Goal: Find specific page/section: Find specific page/section

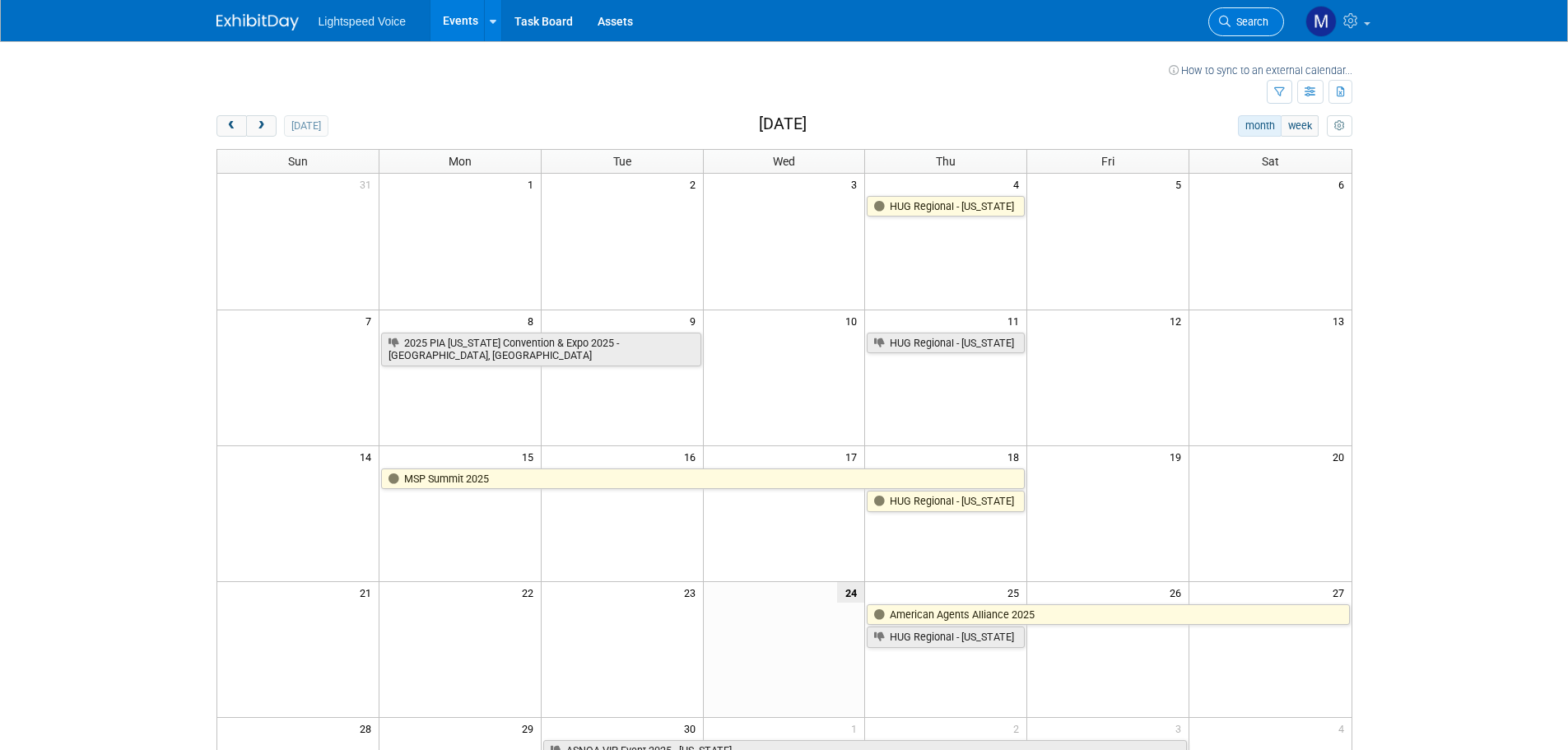
click at [1249, 25] on span "Search" at bounding box center [1249, 21] width 38 height 12
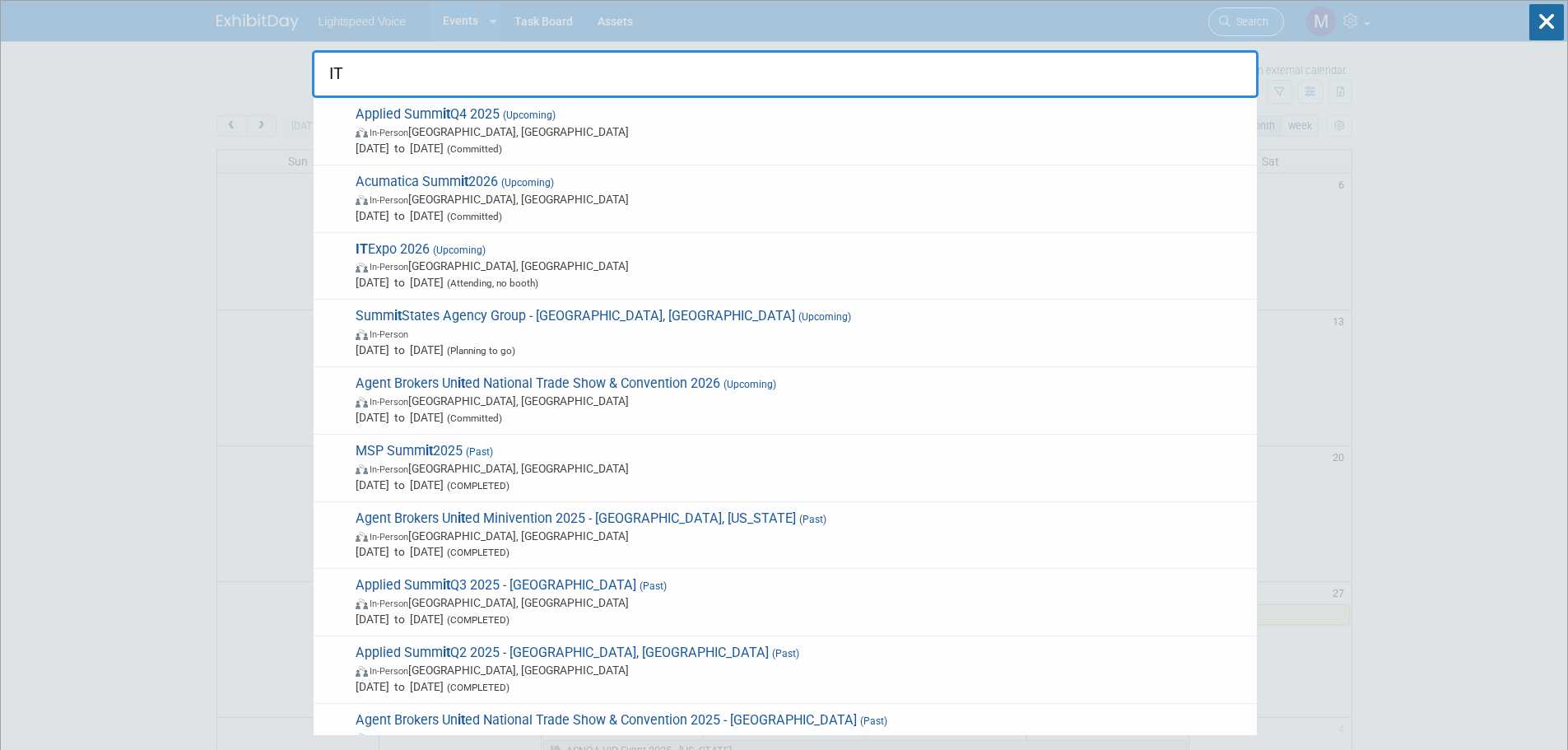
type input "I"
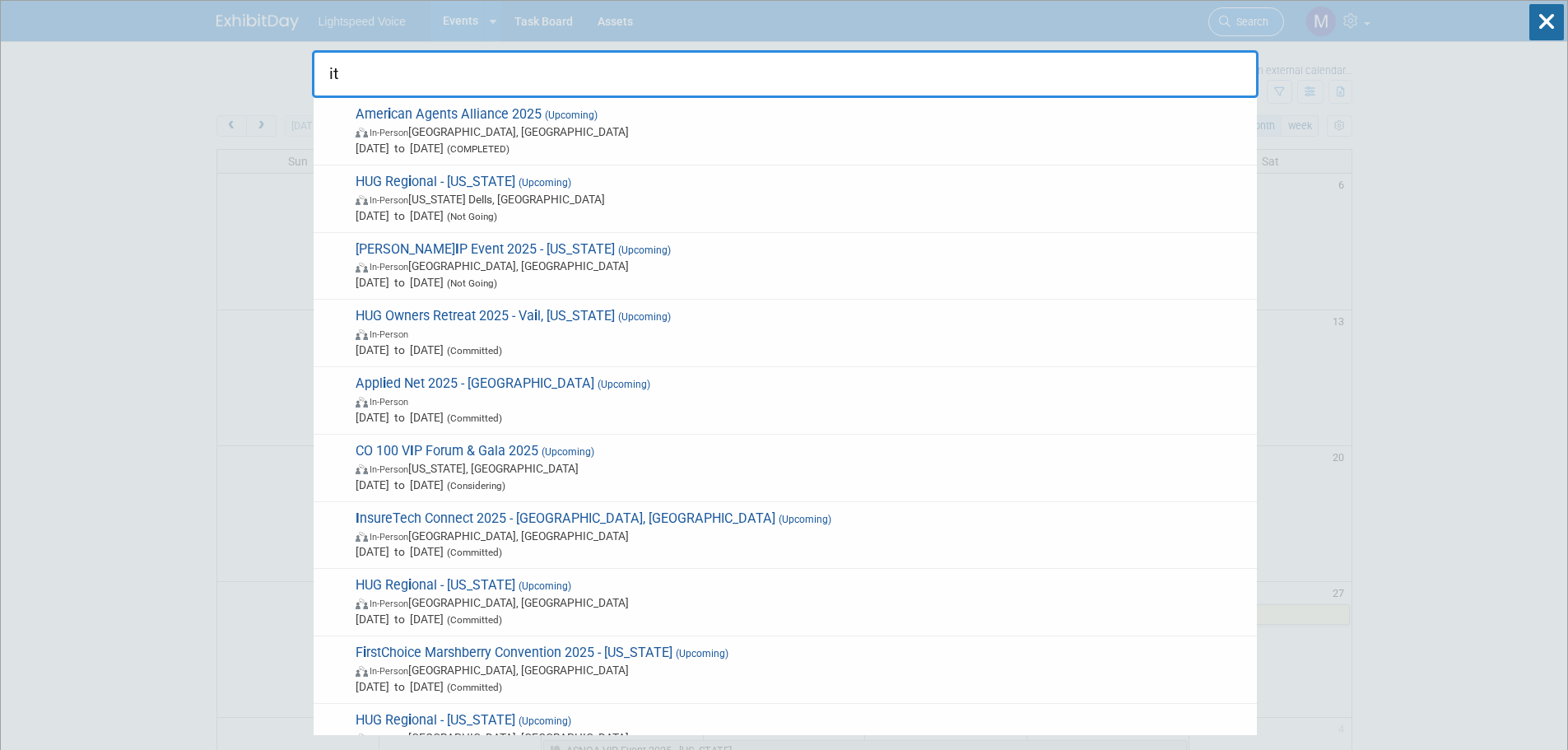
type input "i"
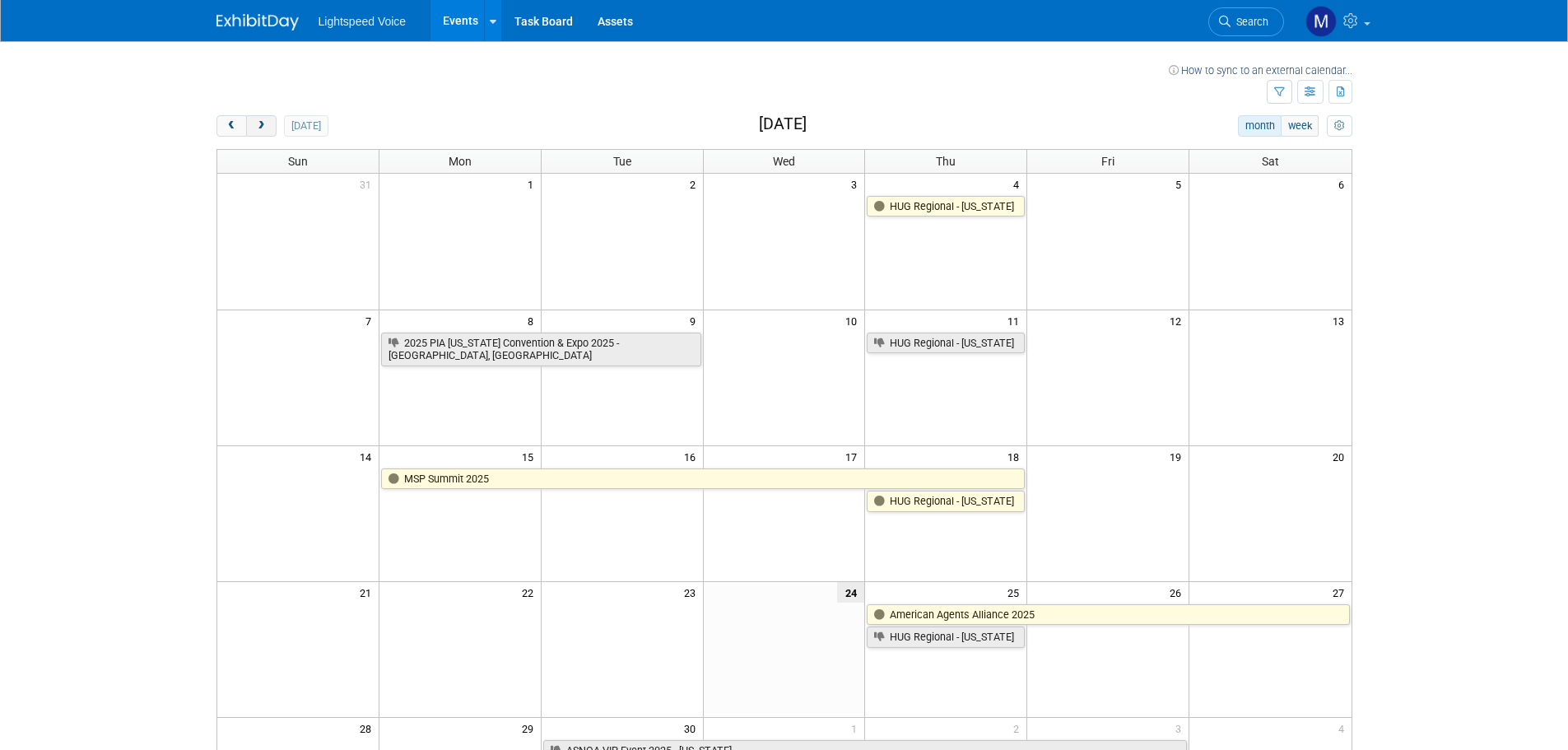
click at [263, 127] on span "next" at bounding box center [260, 127] width 12 height 11
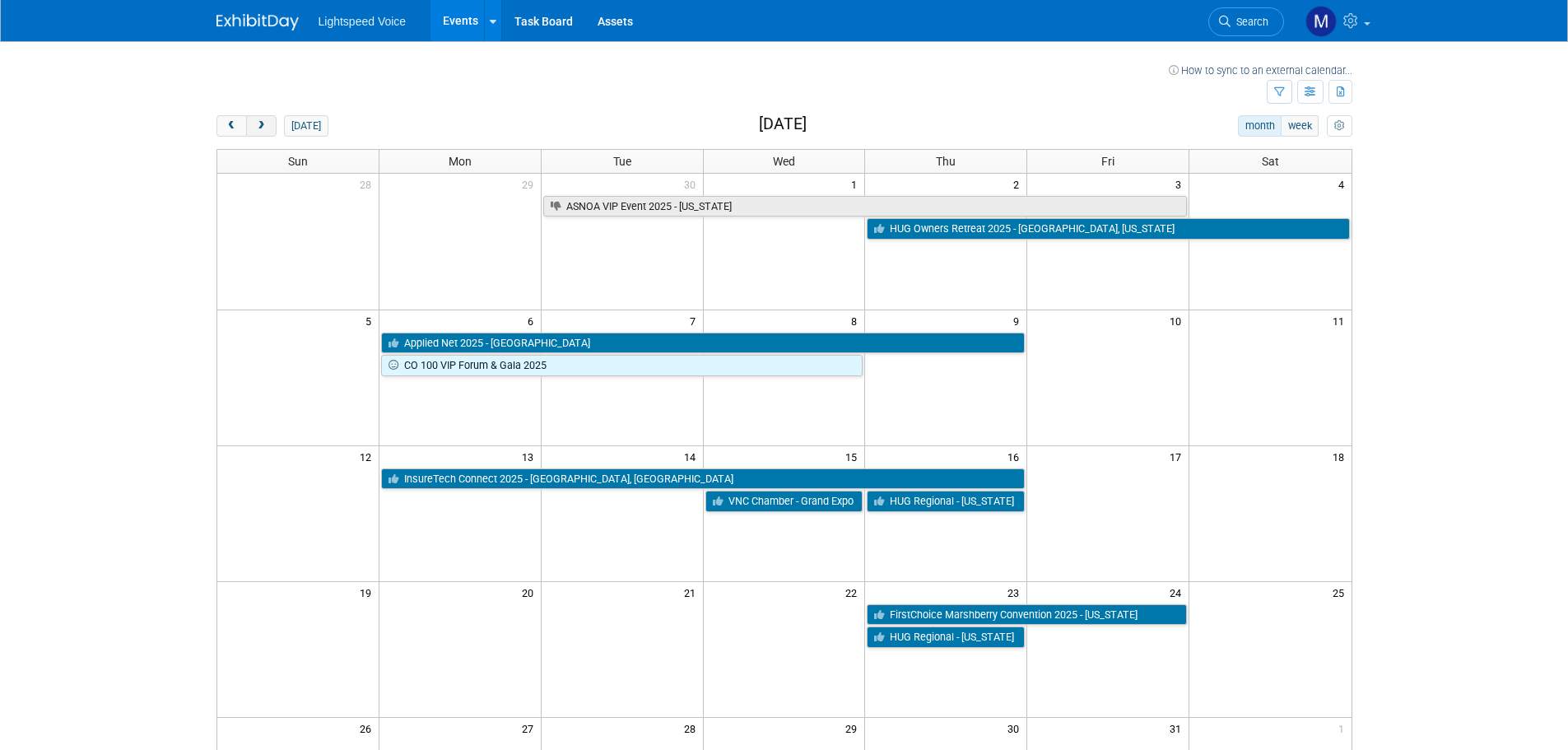
click at [262, 127] on span "next" at bounding box center [260, 127] width 12 height 11
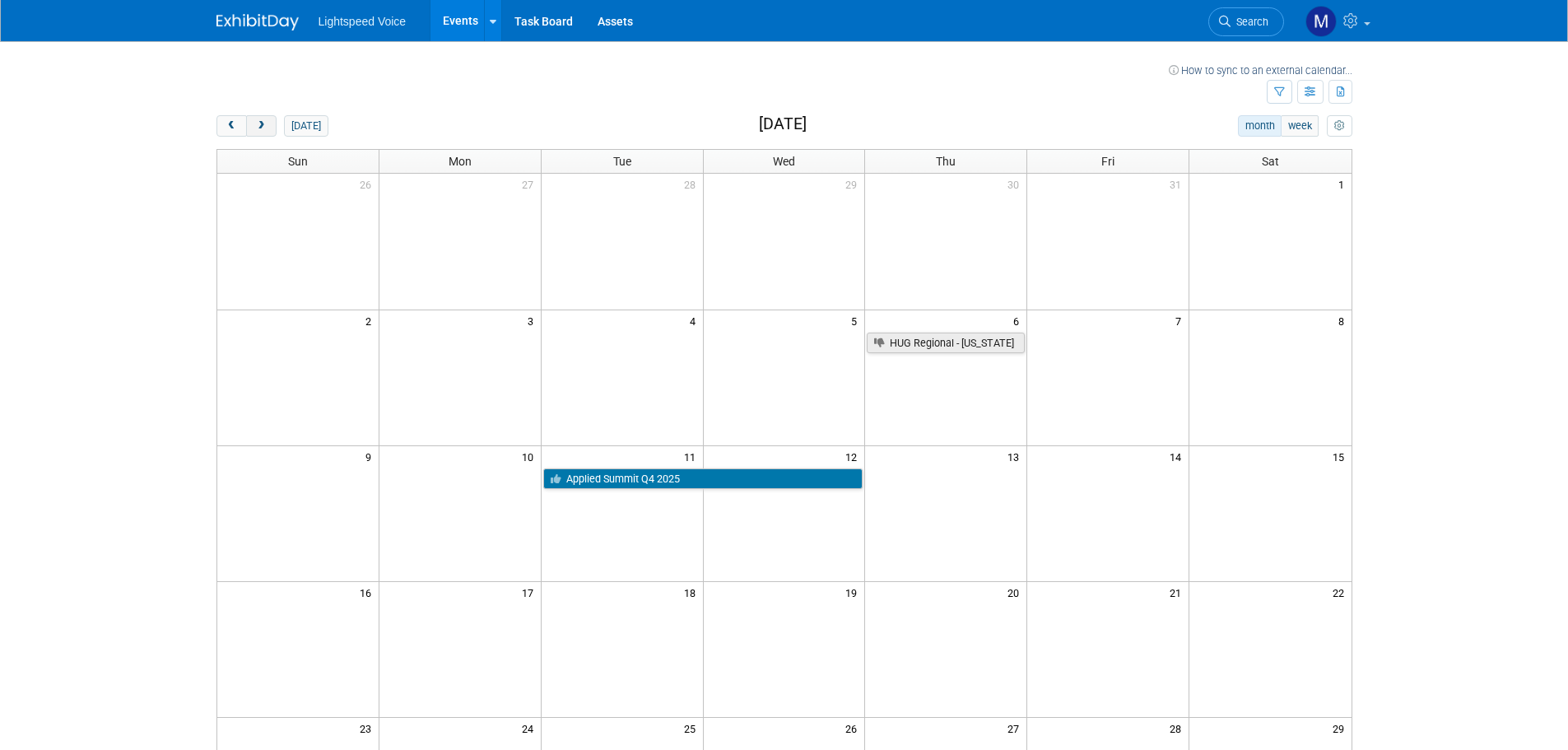
click at [262, 127] on span "next" at bounding box center [260, 127] width 12 height 11
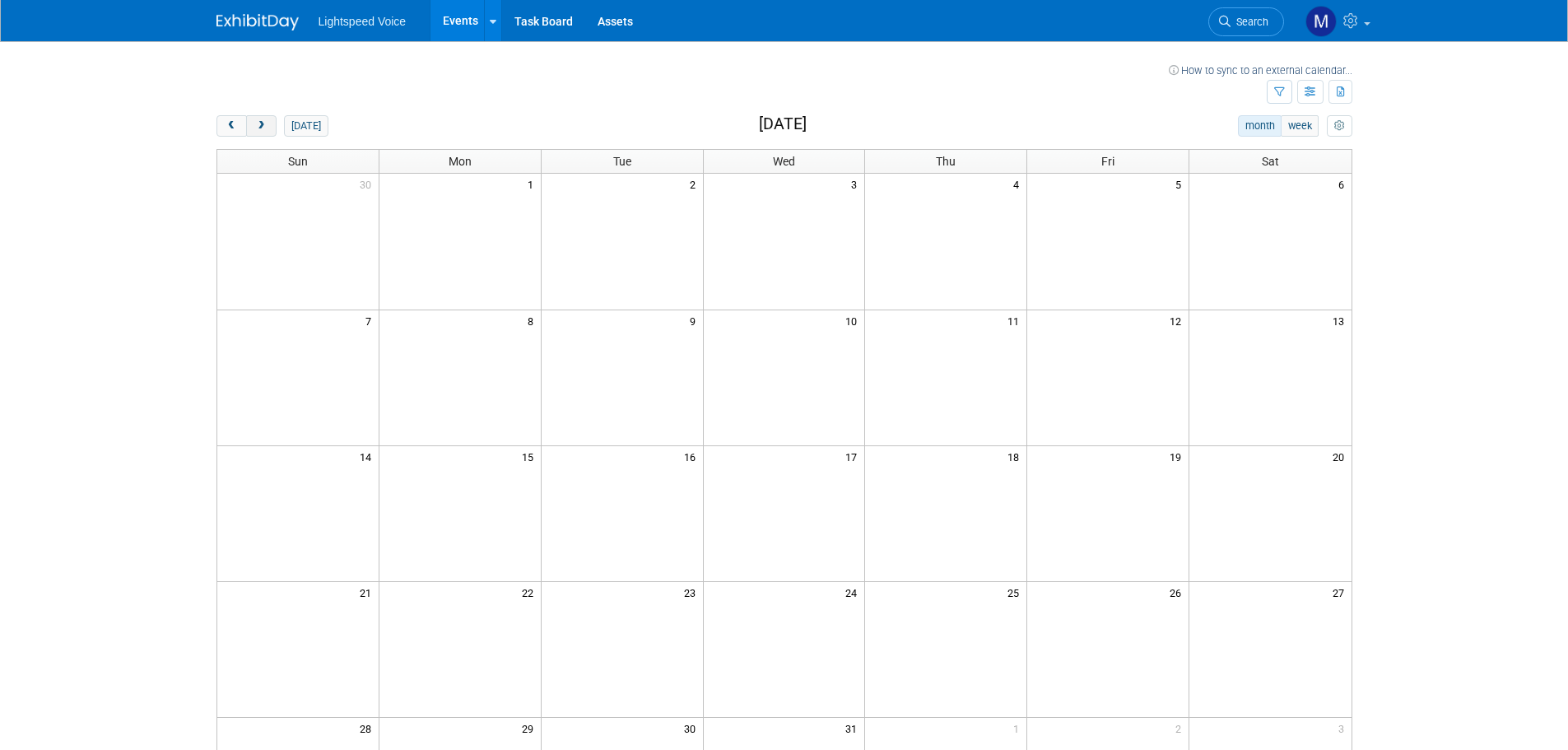
click at [262, 127] on span "next" at bounding box center [260, 127] width 12 height 11
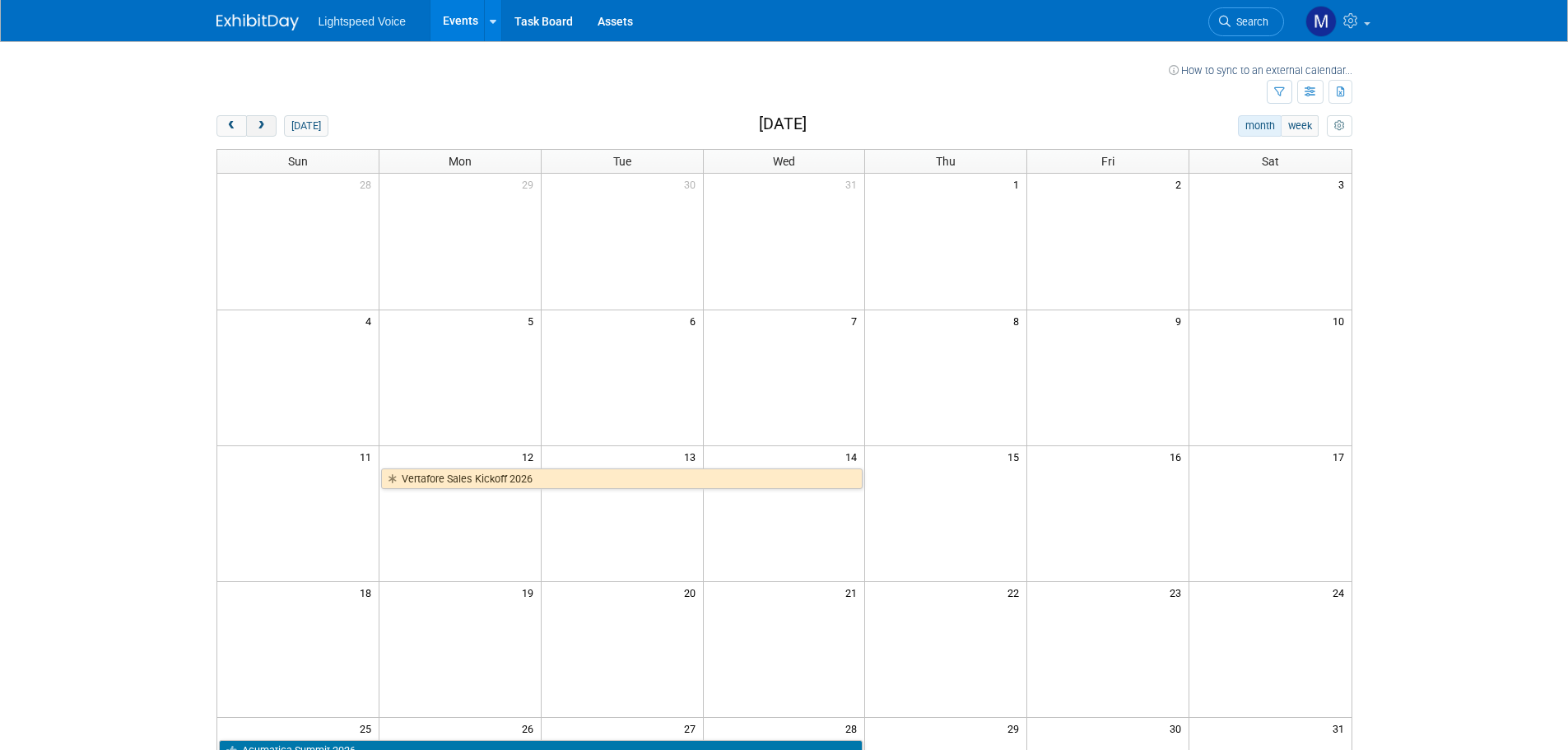
click at [262, 127] on span "next" at bounding box center [260, 127] width 12 height 11
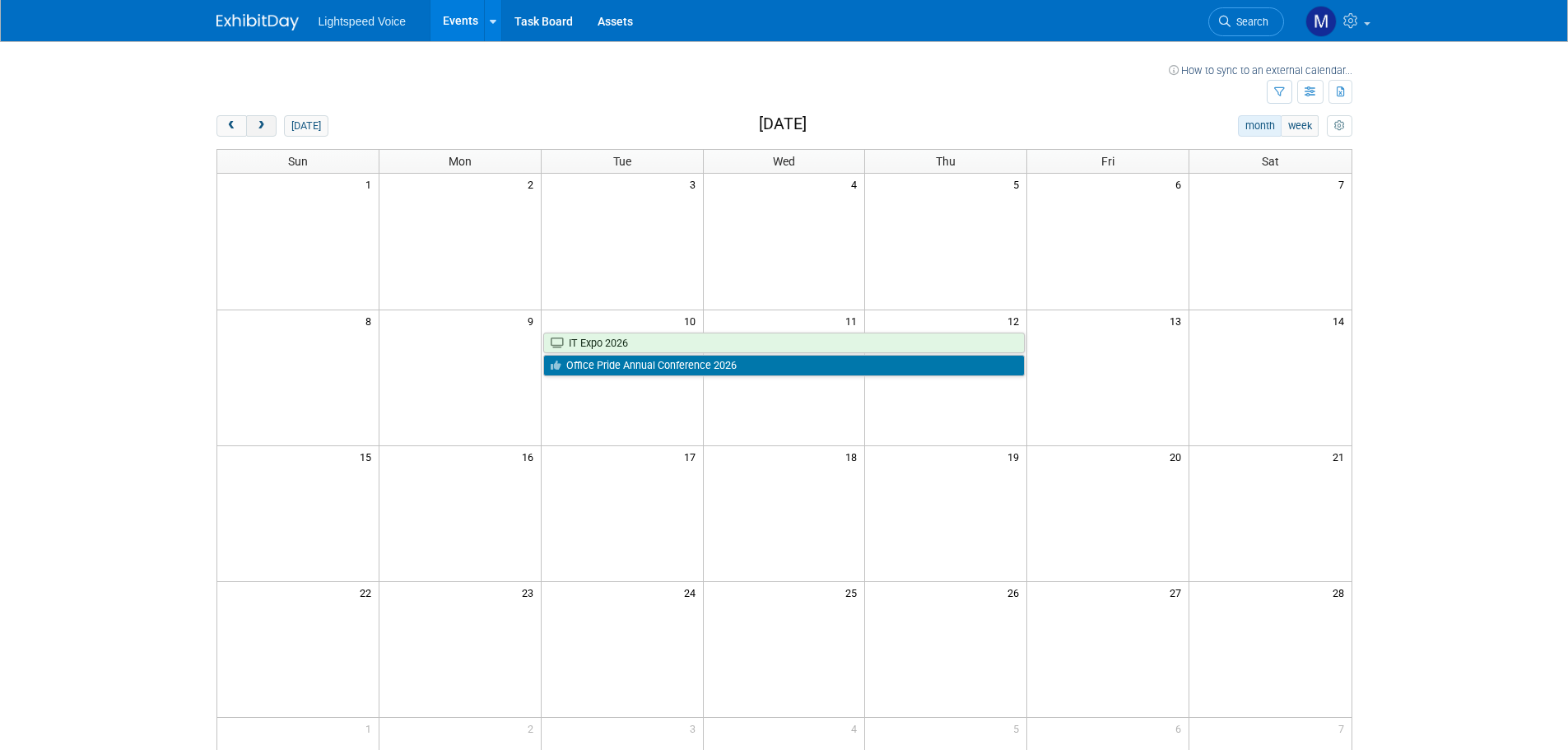
click at [262, 127] on span "next" at bounding box center [260, 127] width 12 height 11
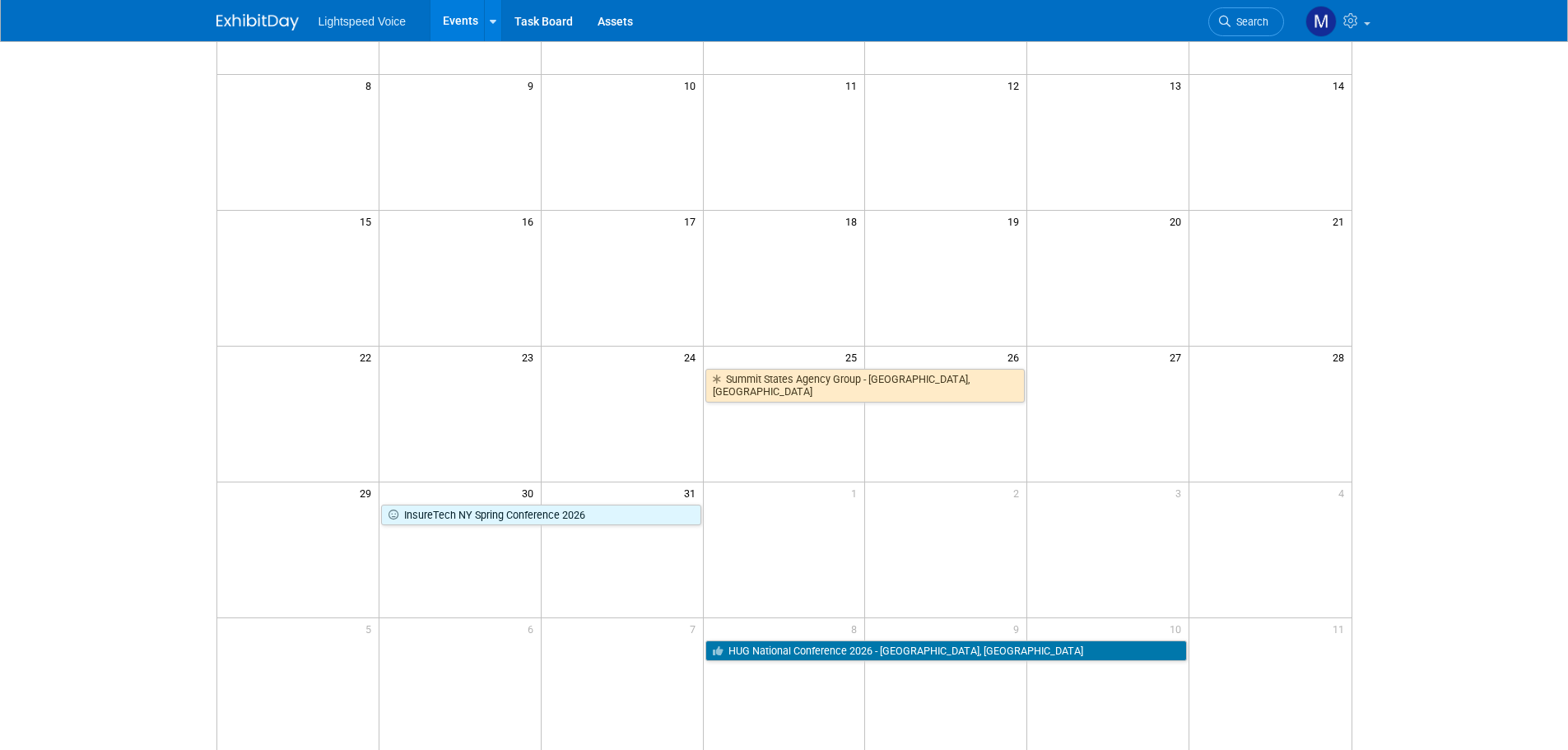
scroll to position [247, 0]
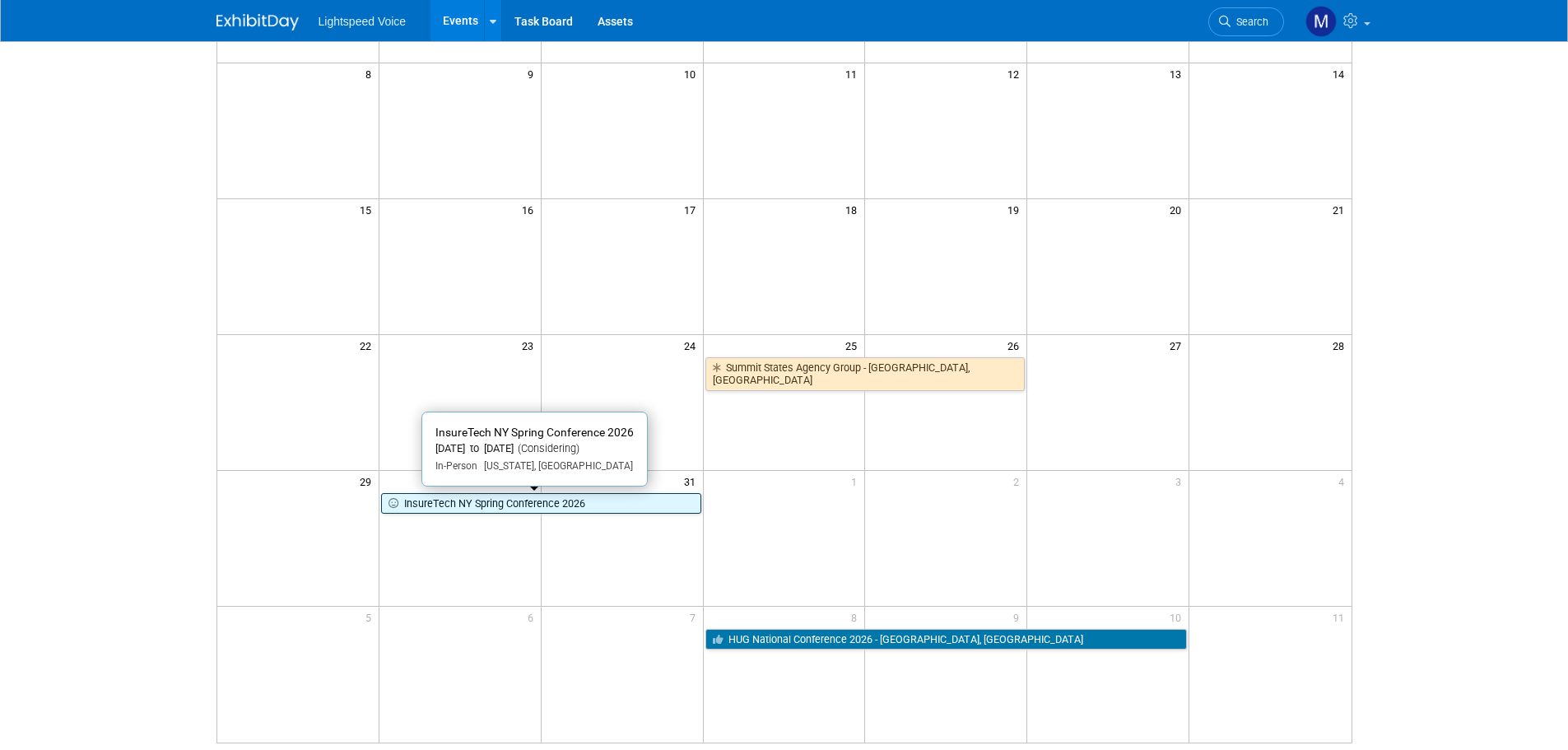
click at [469, 509] on link "InsureTech NY Spring Conference 2026" at bounding box center [541, 503] width 320 height 21
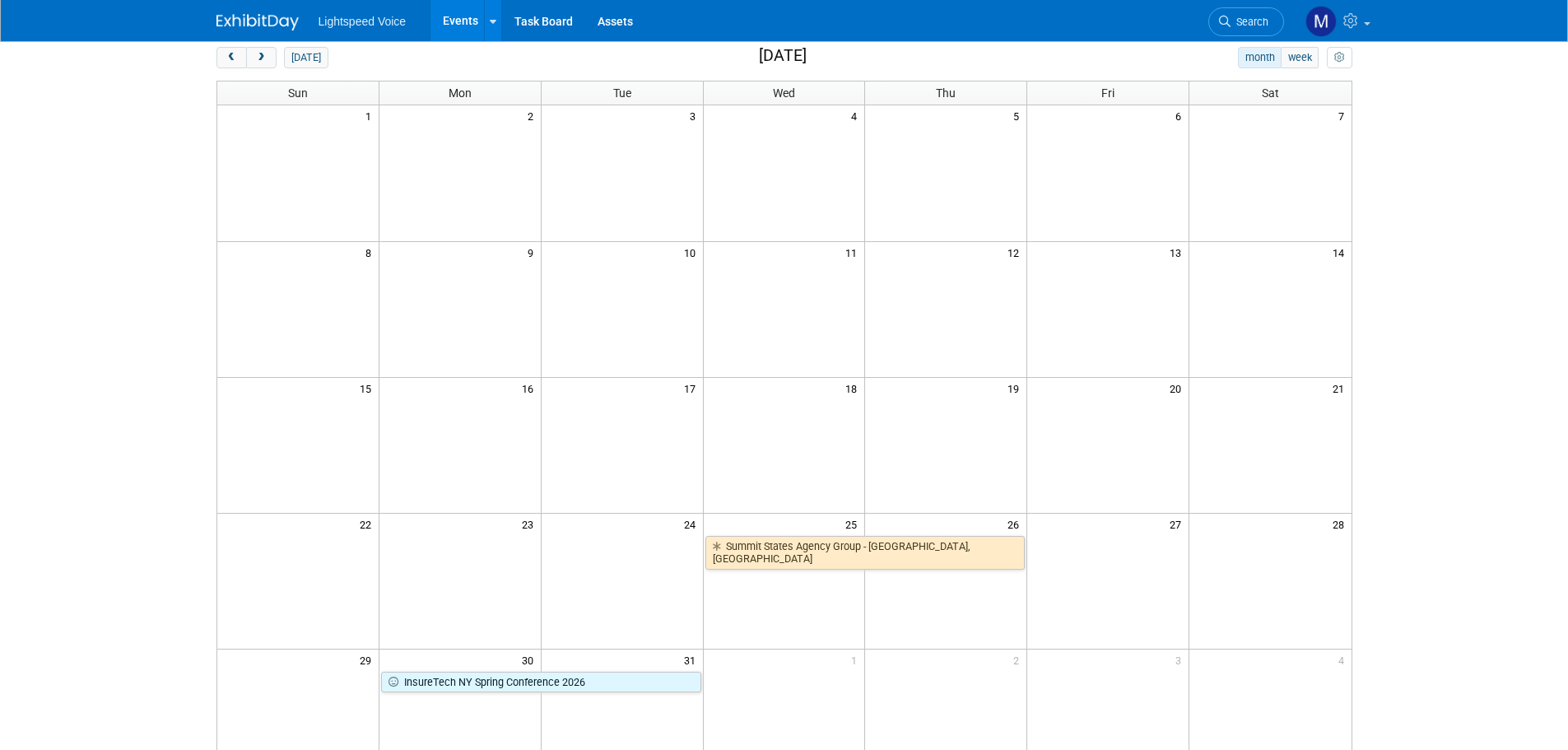
scroll to position [0, 0]
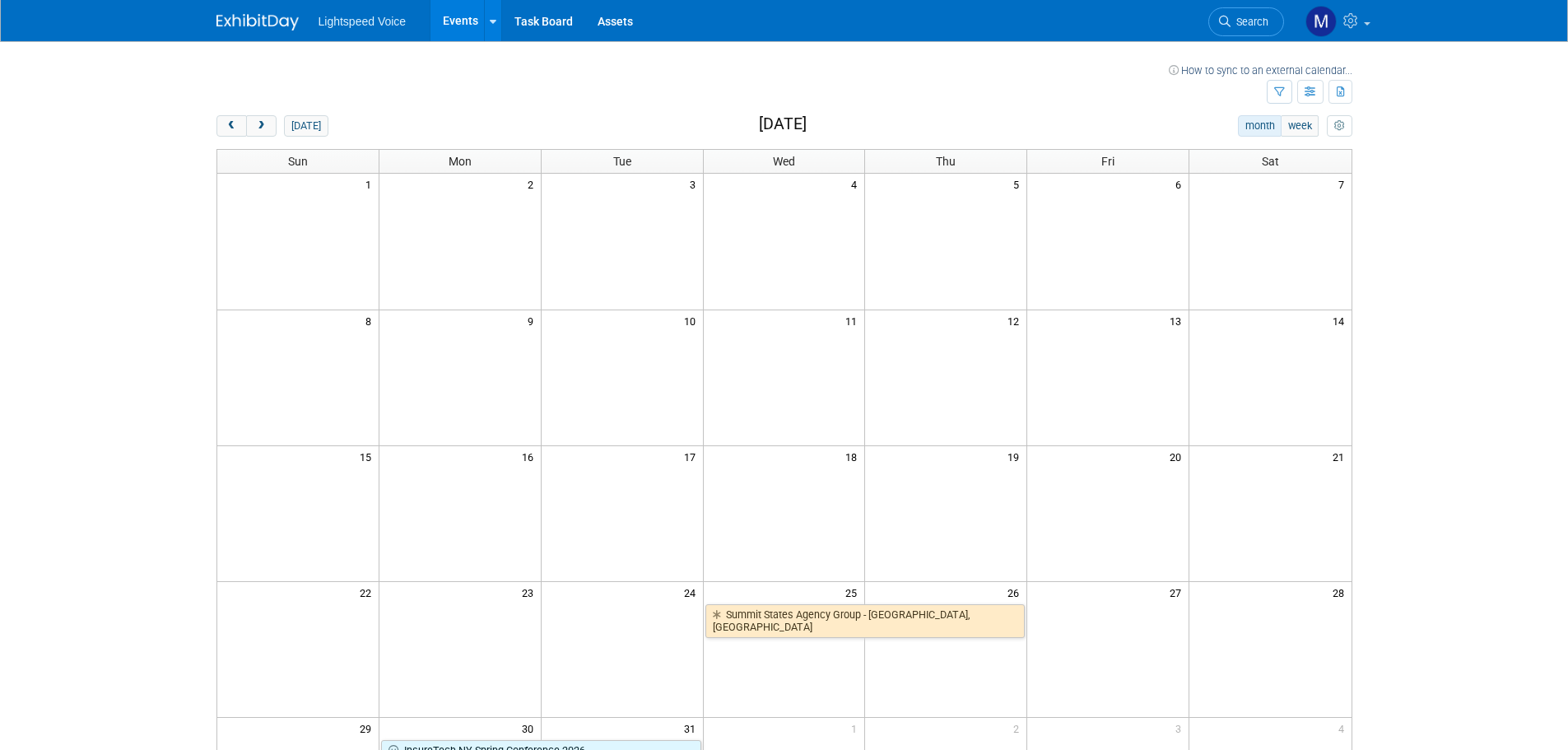
click at [1248, 18] on span "Search" at bounding box center [1249, 21] width 38 height 12
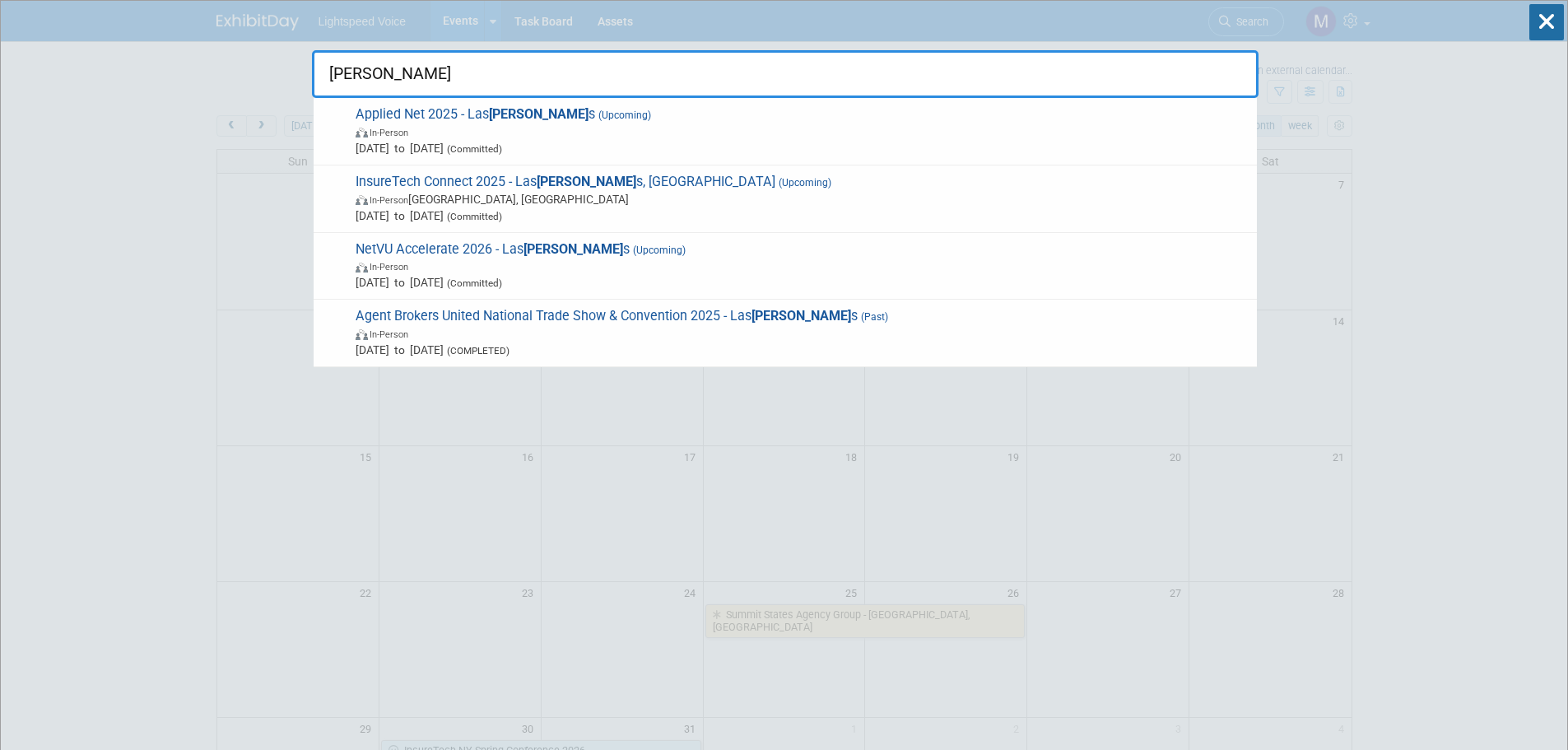
type input "vegas"
